Goal: Information Seeking & Learning: Understand process/instructions

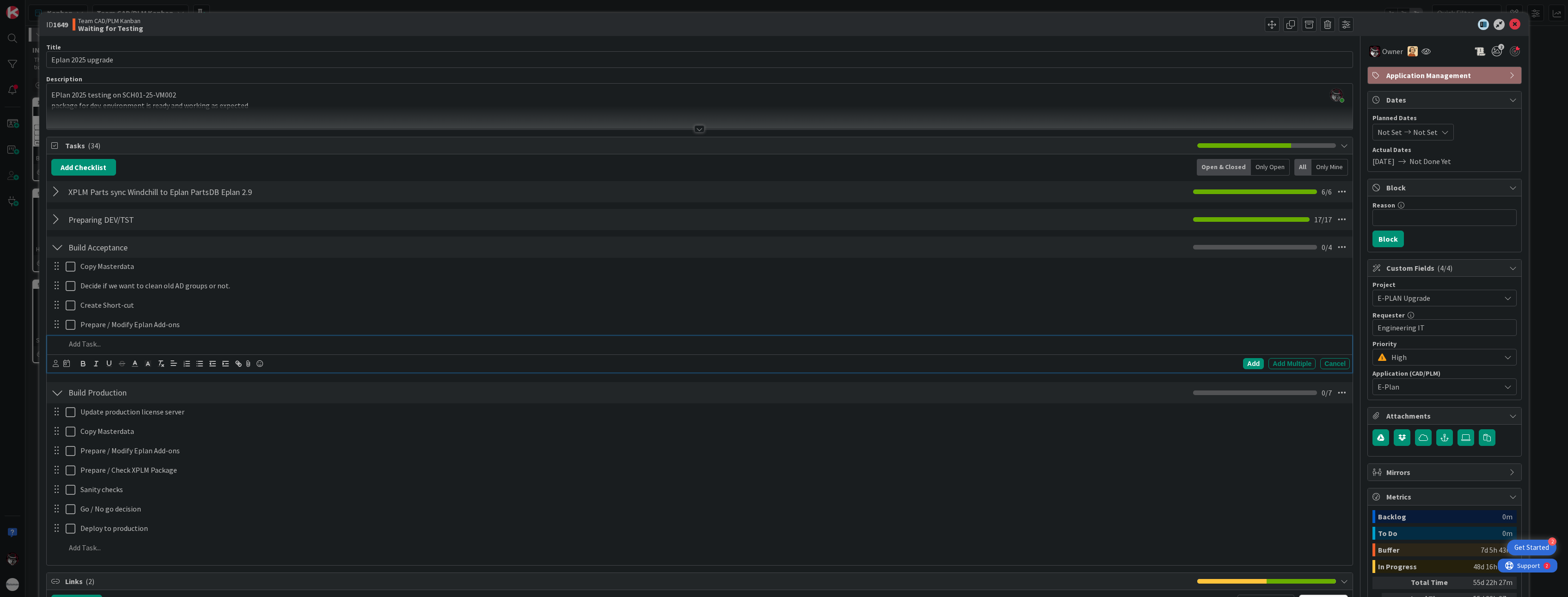
click at [80, 349] on p at bounding box center [706, 344] width 1281 height 10
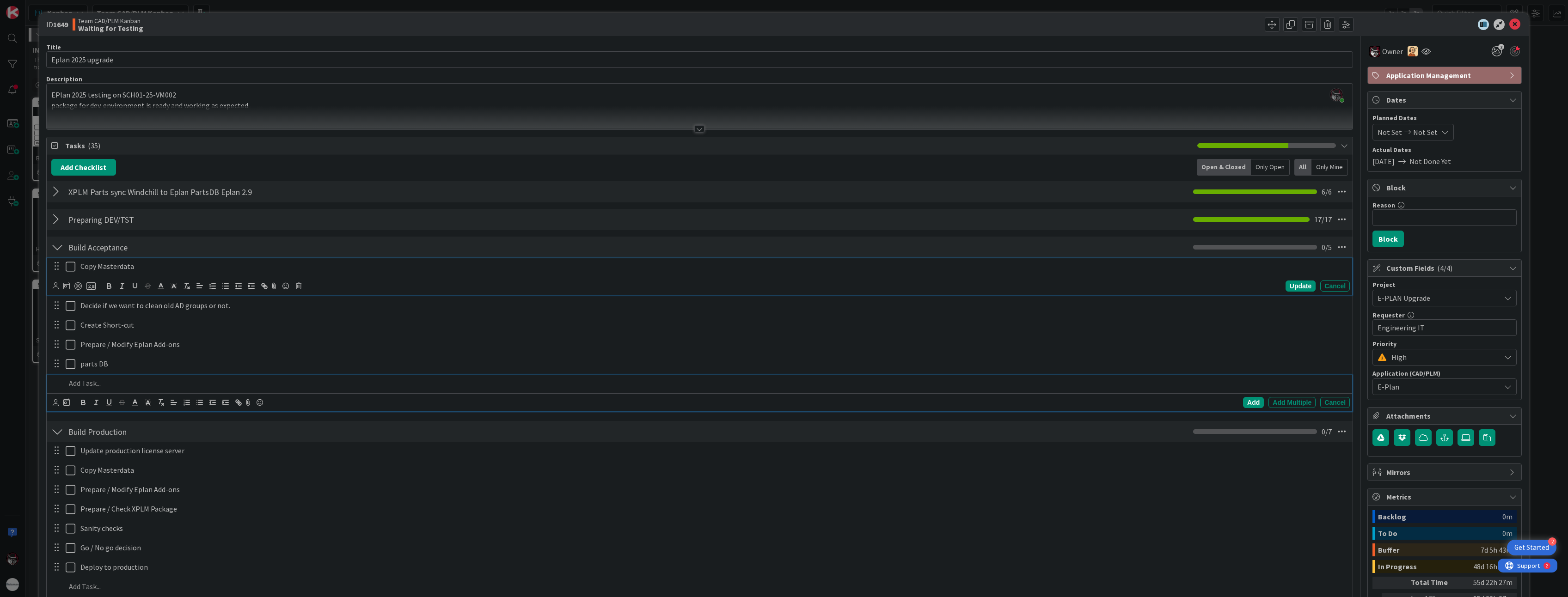
click at [126, 263] on p "Copy Masterdata" at bounding box center [713, 266] width 1265 height 10
click at [53, 250] on div at bounding box center [57, 247] width 12 height 16
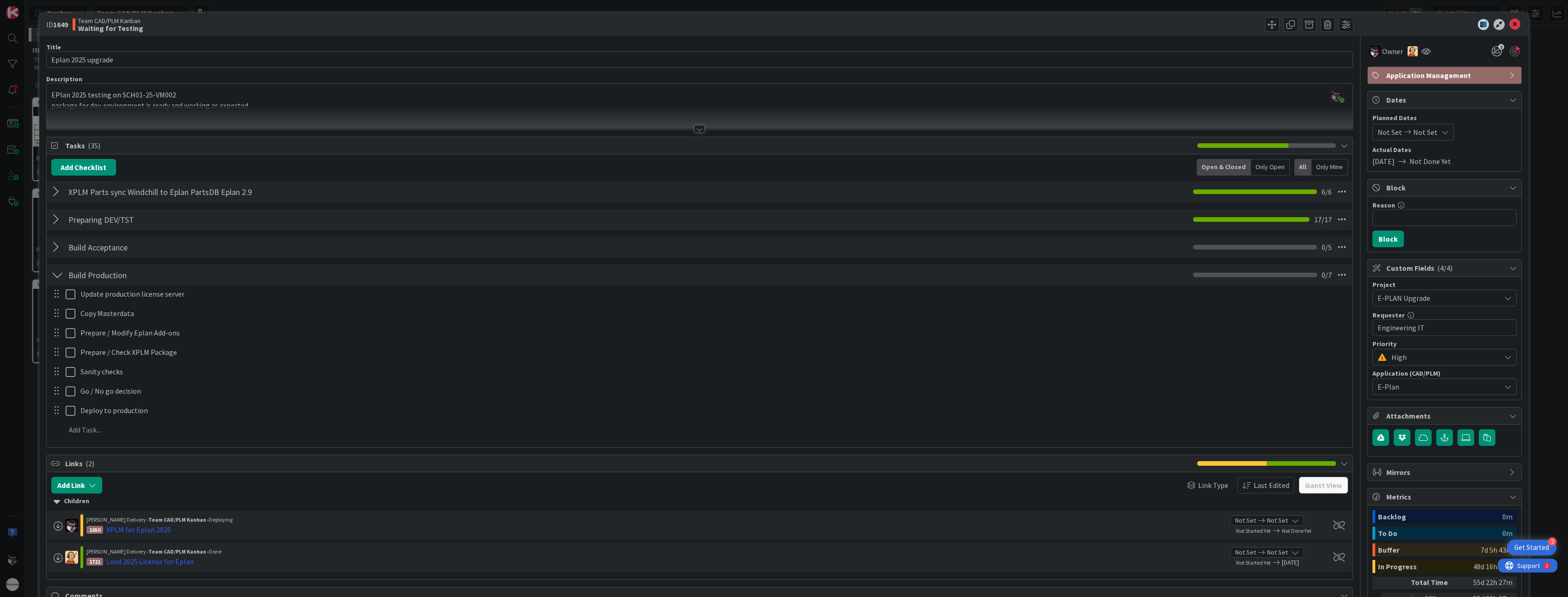
click at [56, 254] on div at bounding box center [57, 247] width 12 height 16
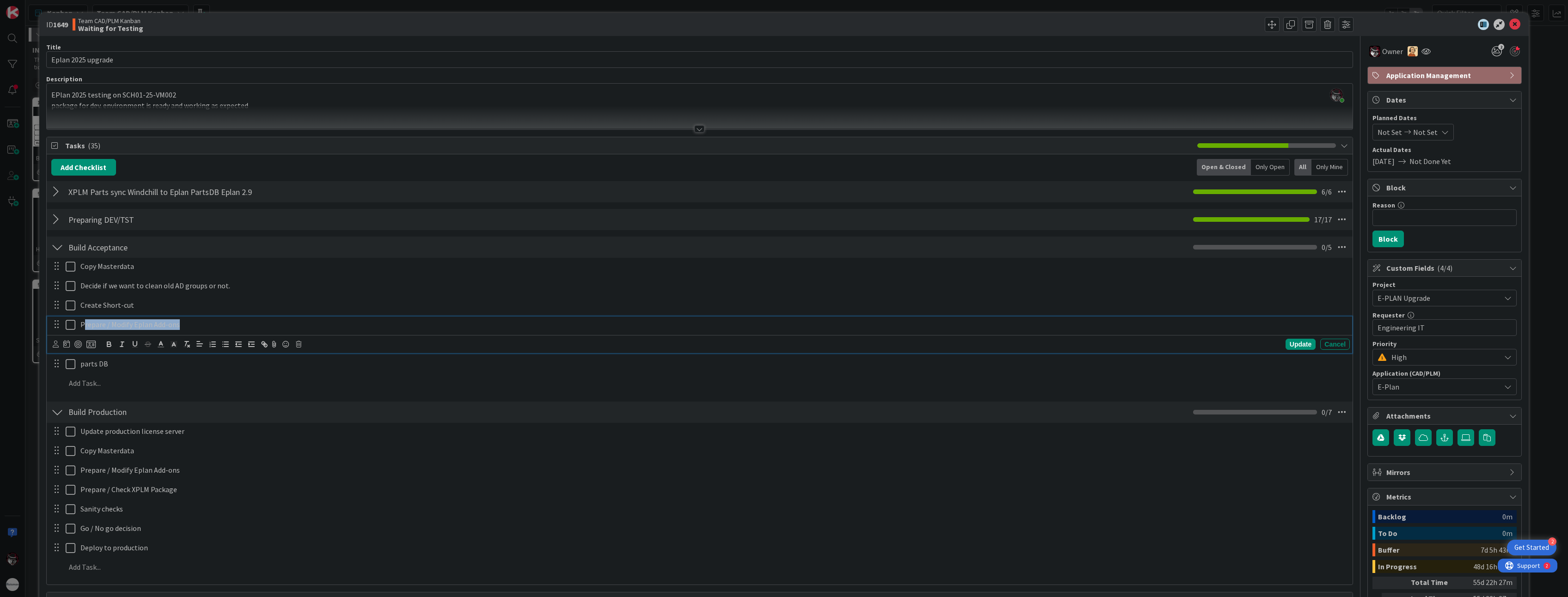
drag, startPoint x: 83, startPoint y: 325, endPoint x: 195, endPoint y: 326, distance: 112.0
click at [195, 326] on p "Prepare / Modify Eplan Add-ons" at bounding box center [713, 324] width 1265 height 10
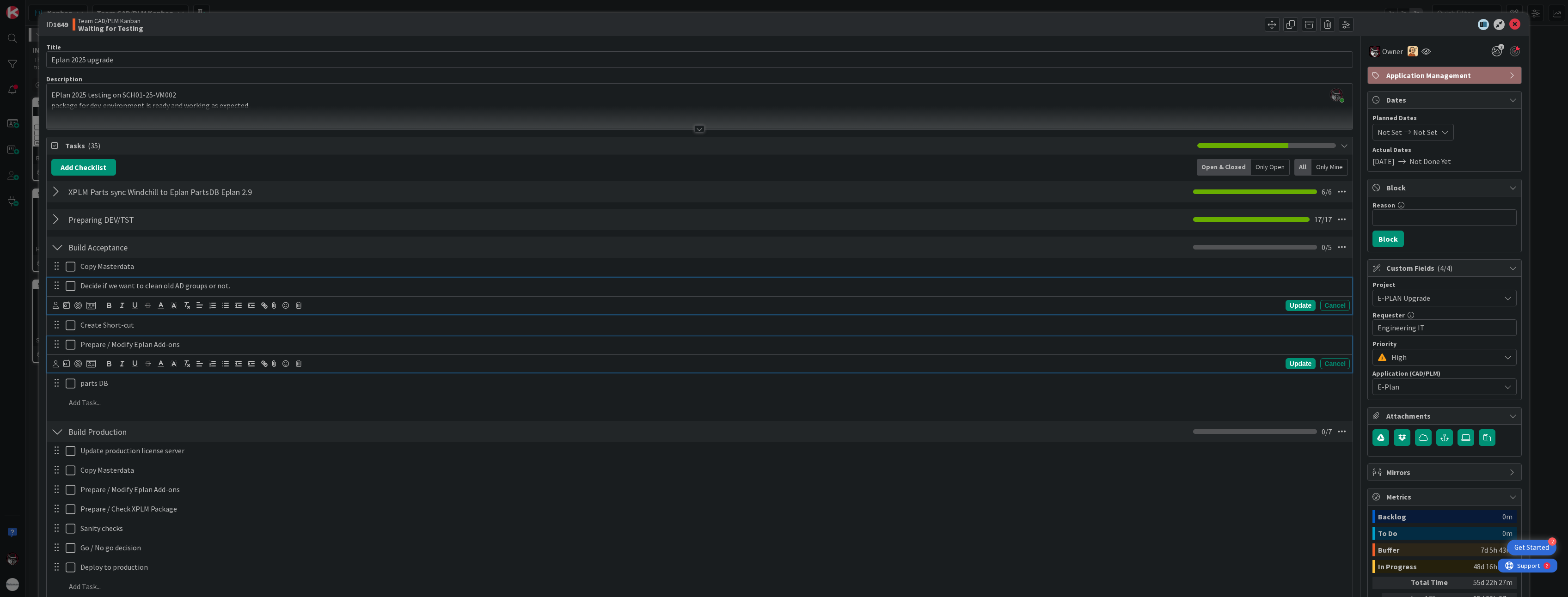
click at [149, 287] on p "Decide if we want to clean old AD groups or not." at bounding box center [713, 285] width 1265 height 10
click at [158, 323] on p "Create Short-cut" at bounding box center [713, 325] width 1265 height 10
